Goal: Transaction & Acquisition: Purchase product/service

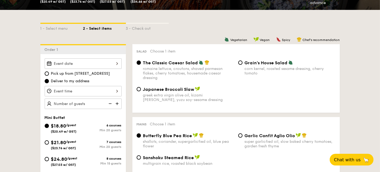
scroll to position [53, 0]
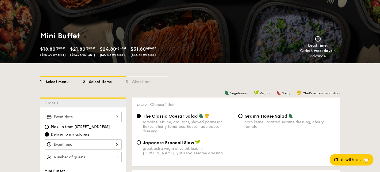
click at [46, 82] on div "1 - Select menu" at bounding box center [61, 80] width 43 height 7
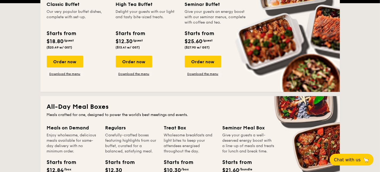
scroll to position [160, 0]
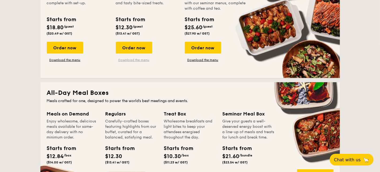
click at [135, 59] on link "Download the menu" at bounding box center [134, 60] width 36 height 4
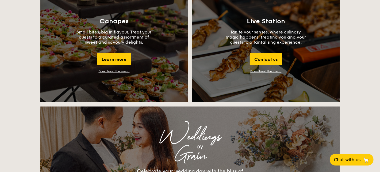
scroll to position [481, 0]
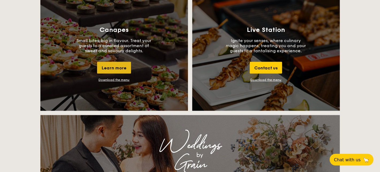
click at [120, 69] on div "Learn more" at bounding box center [114, 68] width 34 height 12
